Goal: Information Seeking & Learning: Find specific fact

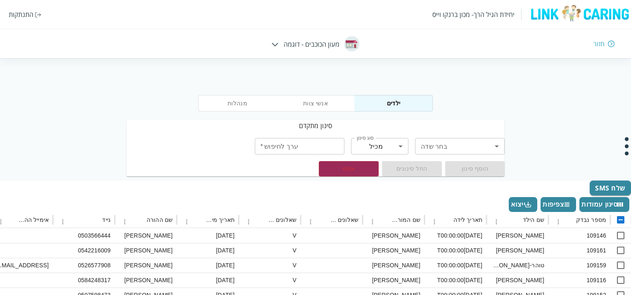
scroll to position [194, -446]
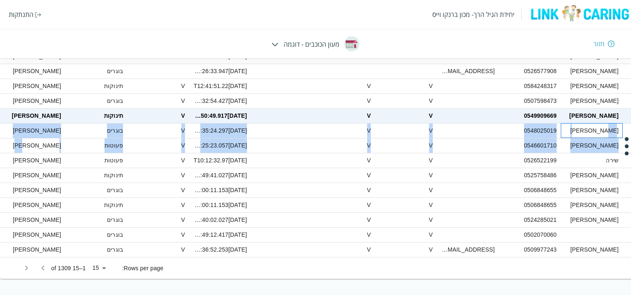
drag, startPoint x: 591, startPoint y: 127, endPoint x: 59, endPoint y: 146, distance: 532.5
click at [57, 144] on div "109146 [PERSON_NAME] [DATE]T00:00:00 [PERSON_NAME] V [DATE] [PERSON_NAME] 05035…" at bounding box center [538, 145] width 1077 height 223
click at [58, 146] on div "[PERSON_NAME]" at bounding box center [34, 145] width 62 height 15
checkbox input "true"
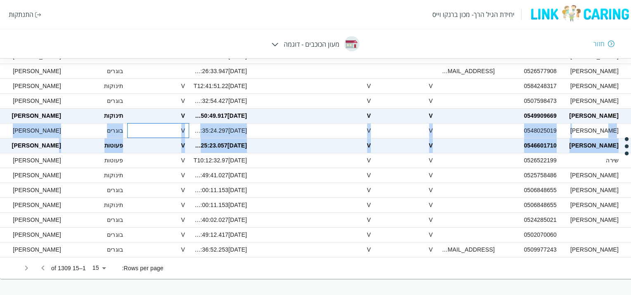
click at [142, 134] on div "V" at bounding box center [158, 130] width 62 height 15
checkbox input "true"
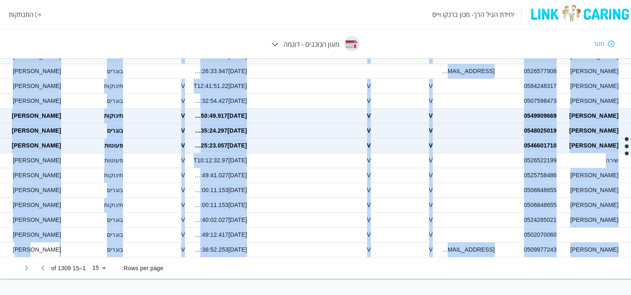
drag, startPoint x: 156, startPoint y: 290, endPoint x: 12, endPoint y: 249, distance: 150.3
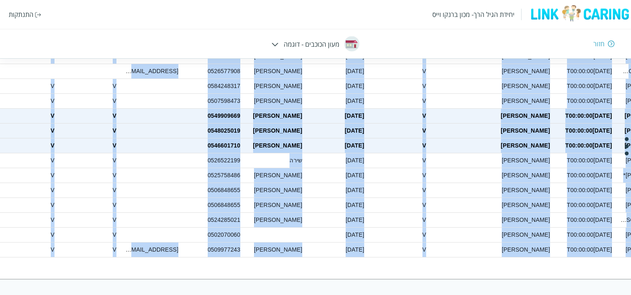
scroll to position [194, 0]
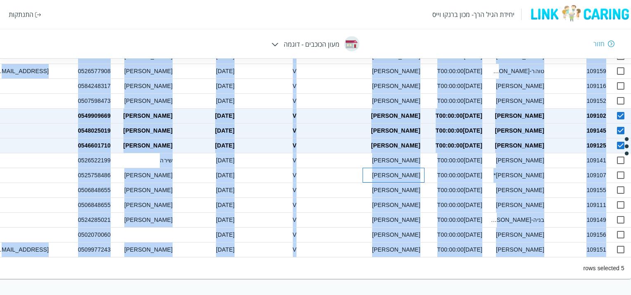
click at [388, 174] on div "[PERSON_NAME]" at bounding box center [394, 175] width 62 height 15
checkbox input "true"
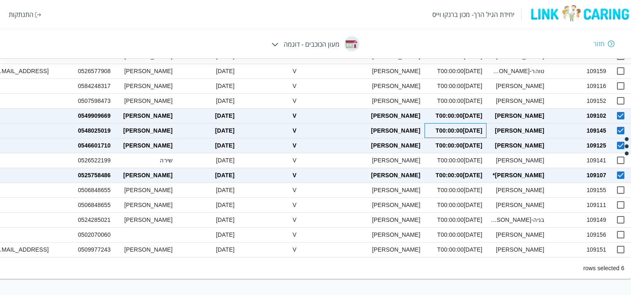
click at [449, 136] on div "[DATE]T00:00:00" at bounding box center [456, 130] width 62 height 15
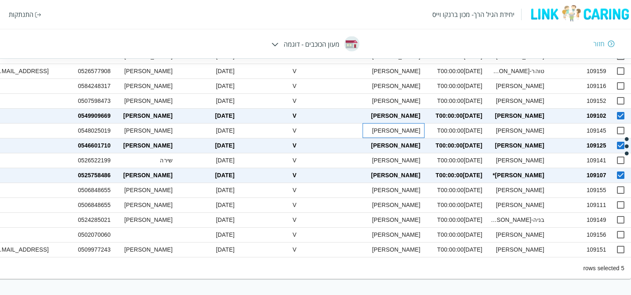
click at [413, 131] on div "[PERSON_NAME]" at bounding box center [394, 130] width 62 height 15
checkbox input "true"
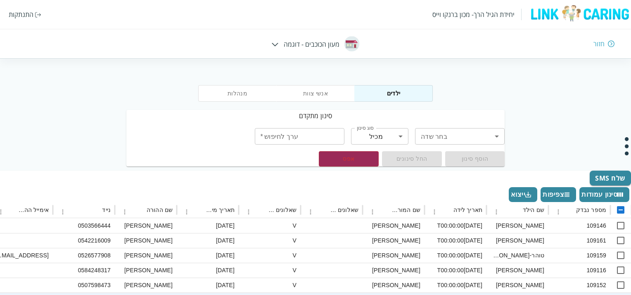
scroll to position [0, 0]
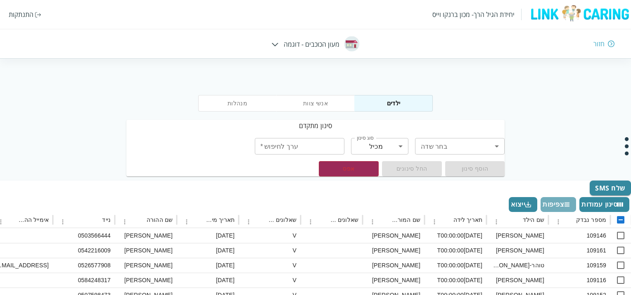
click at [568, 203] on icon "Density" at bounding box center [567, 204] width 7 height 7
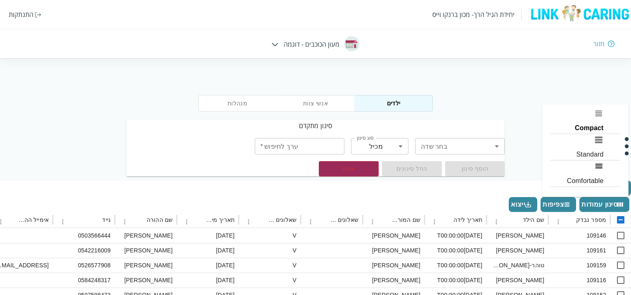
click at [592, 138] on li "Standard" at bounding box center [586, 147] width 70 height 26
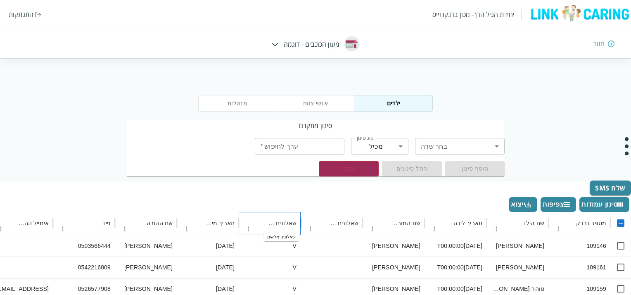
click at [278, 222] on div "שאלונים מלאים" at bounding box center [281, 223] width 32 height 7
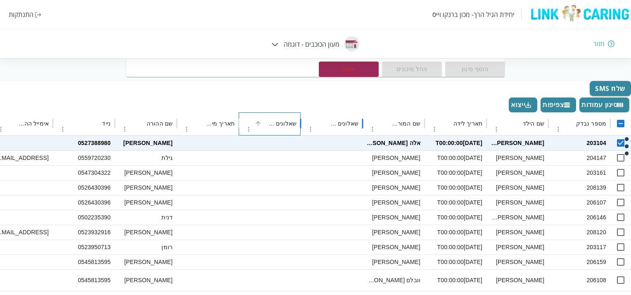
scroll to position [83, 0]
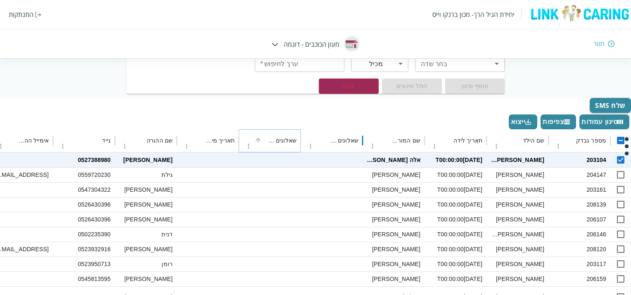
click at [261, 141] on icon "Sort" at bounding box center [257, 140] width 7 height 7
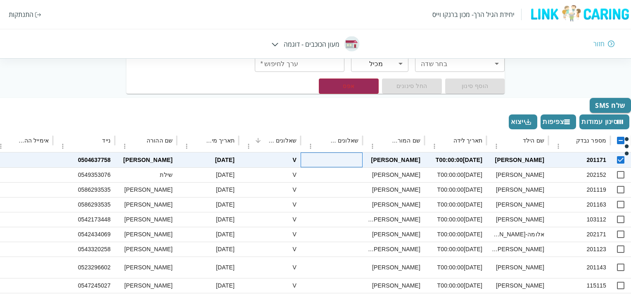
click at [346, 162] on div at bounding box center [332, 159] width 62 height 15
checkbox input "false"
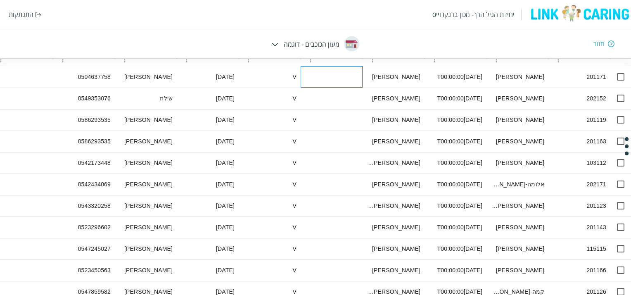
scroll to position [52, 0]
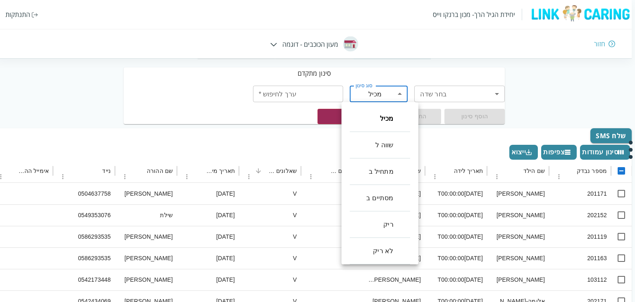
click at [398, 90] on body "יחידת הגיל הרך- מכון [PERSON_NAME] התנתקות חזור מעון הכוכבים - דוגמה מנהלות אנש…" at bounding box center [316, 278] width 638 height 495
click at [388, 150] on li "שווה ל" at bounding box center [380, 145] width 60 height 26
type input "equals"
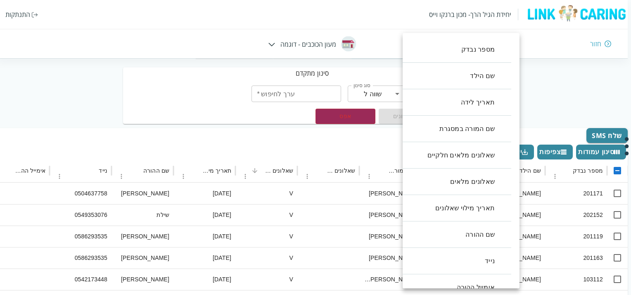
click at [450, 93] on body "יחידת הגיל הרך- מכון [PERSON_NAME] התנתקות חזור מעון הכוכבים - דוגמה מנהלות אנש…" at bounding box center [314, 278] width 635 height 495
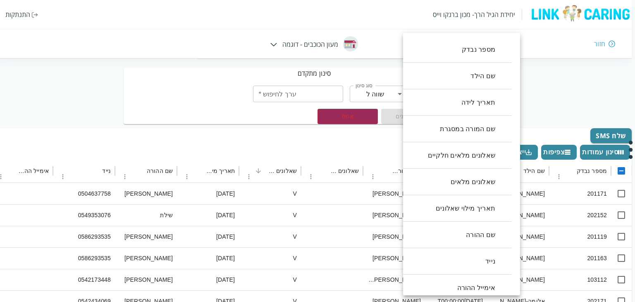
click at [478, 103] on li "תאריך לידה" at bounding box center [453, 102] width 117 height 26
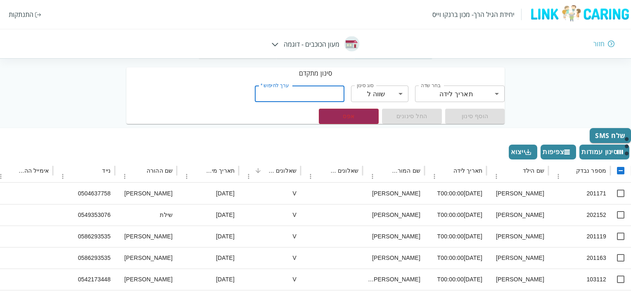
click at [292, 88] on input "ערך לחיפוש   *" at bounding box center [300, 94] width 90 height 17
click at [480, 98] on body "יחידת הגיל הרך- מכון [PERSON_NAME] התנתקות חזור מעון הכוכבים - דוגמה מנהלות אנש…" at bounding box center [315, 278] width 631 height 495
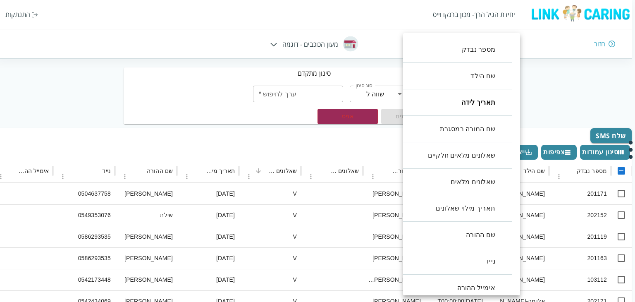
click at [454, 232] on li "שם ההורה" at bounding box center [453, 234] width 117 height 26
type input "ParentName"
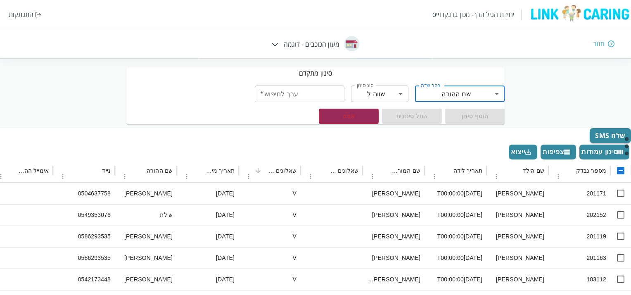
click at [301, 95] on input "ערך לחיפוש   *" at bounding box center [300, 94] width 90 height 17
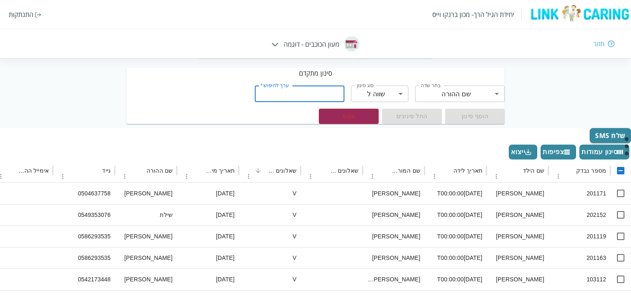
type input ","
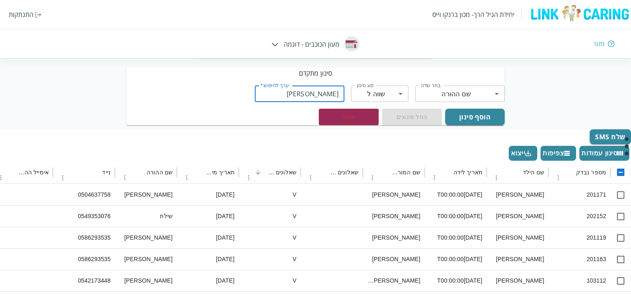
type input "[PERSON_NAME]"
click at [398, 112] on div "הוסף סינון החל סינונים אפס" at bounding box center [412, 117] width 186 height 17
click at [402, 116] on div "הוסף סינון החל סינונים אפס" at bounding box center [412, 117] width 186 height 17
click at [308, 104] on div "בחר שדה שם ההורה ParentName בחר שדה סוג סינון שווה ל equals סוג סינון ערך לחיפו…" at bounding box center [312, 102] width 385 height 46
click at [311, 101] on input "[PERSON_NAME]" at bounding box center [300, 94] width 90 height 17
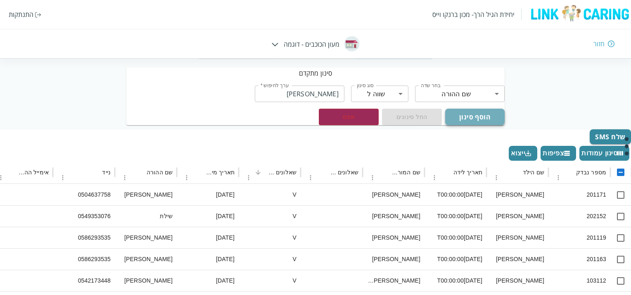
click at [480, 121] on button "הוסף סינון" at bounding box center [475, 117] width 60 height 17
type input "contains"
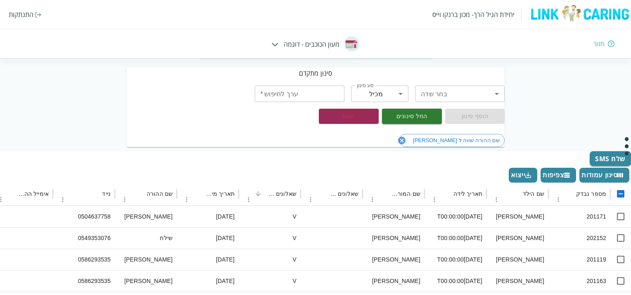
click at [458, 141] on span "שם ההורה שווה ל [PERSON_NAME]" at bounding box center [457, 140] width 96 height 6
click at [464, 141] on span "שם ההורה שווה ל [PERSON_NAME]" at bounding box center [457, 140] width 96 height 6
click at [404, 114] on button "החל סינונים" at bounding box center [412, 116] width 60 height 15
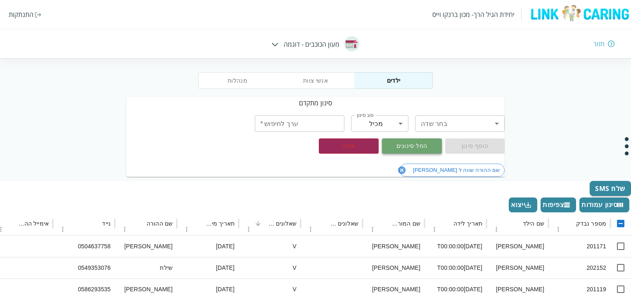
checkbox input "false"
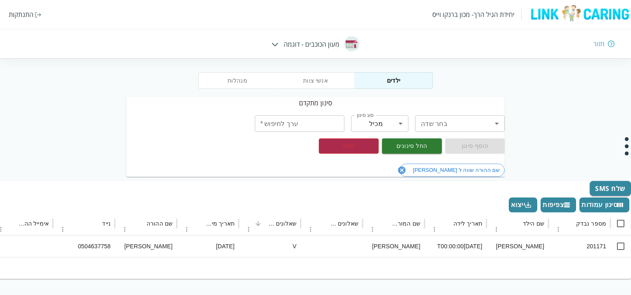
click at [345, 148] on button "אפס" at bounding box center [349, 145] width 60 height 15
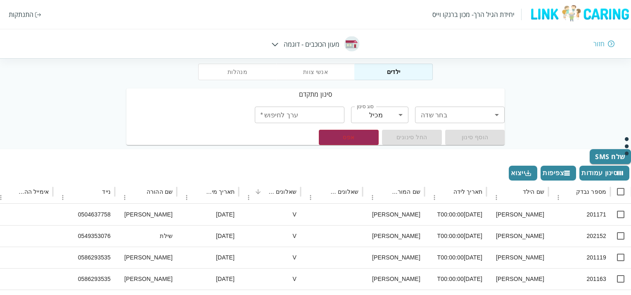
scroll to position [0, 0]
